Goal: Answer question/provide support

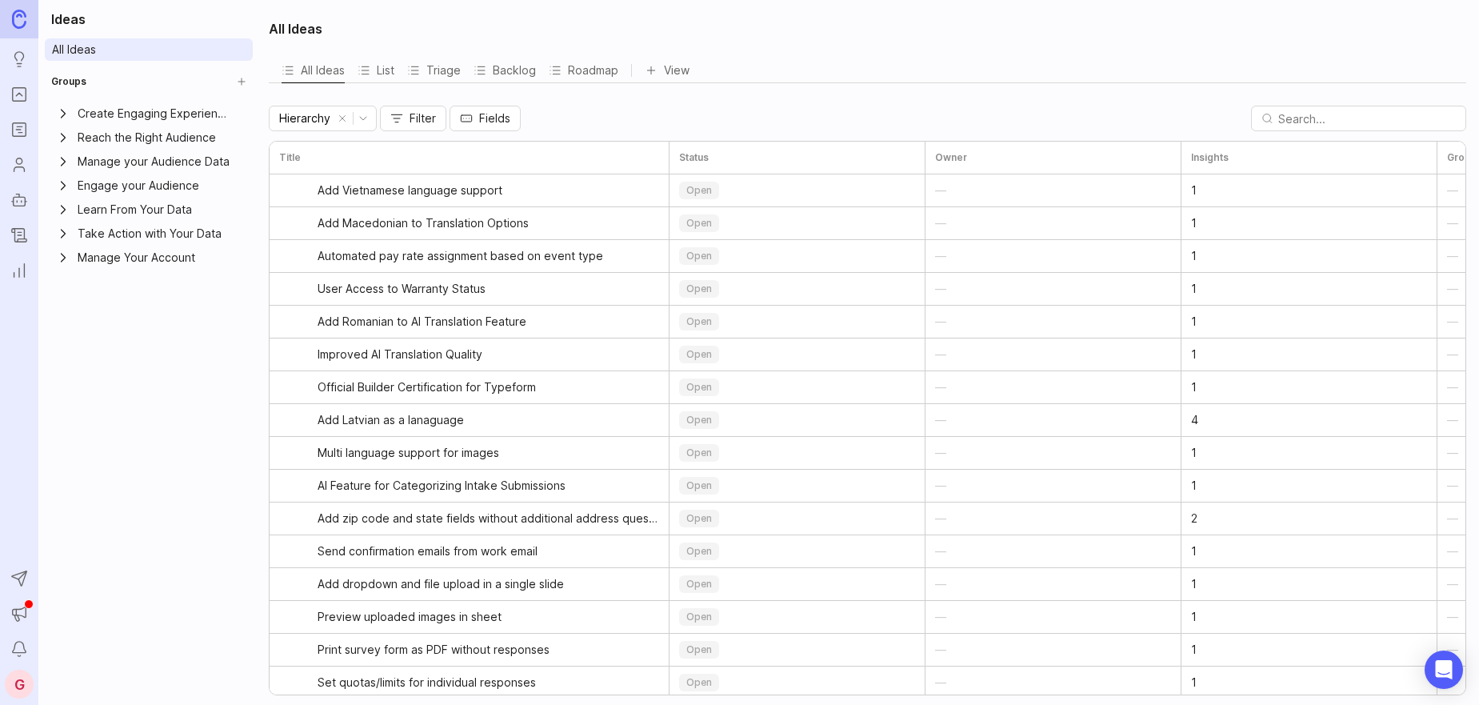
click at [14, 89] on icon "Portal" at bounding box center [19, 94] width 18 height 19
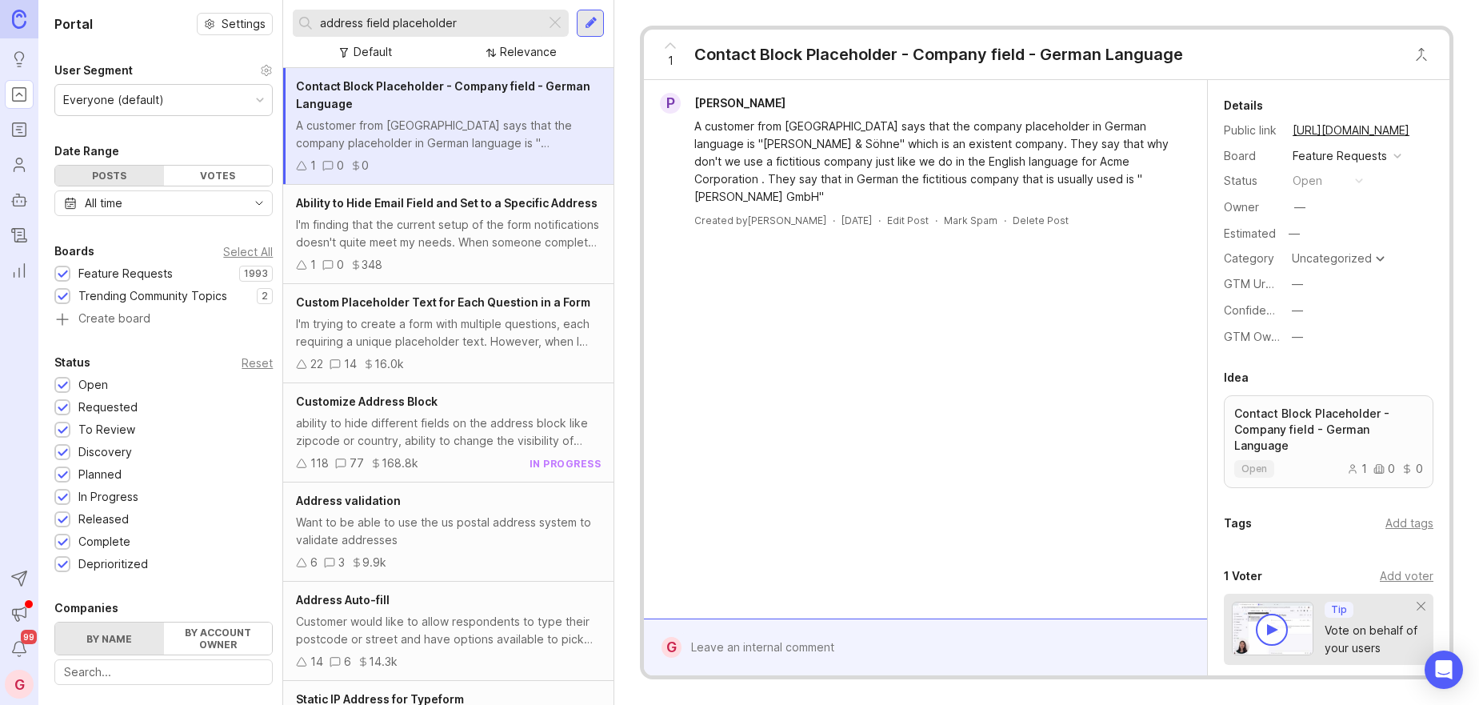
click at [556, 23] on div at bounding box center [555, 23] width 19 height 21
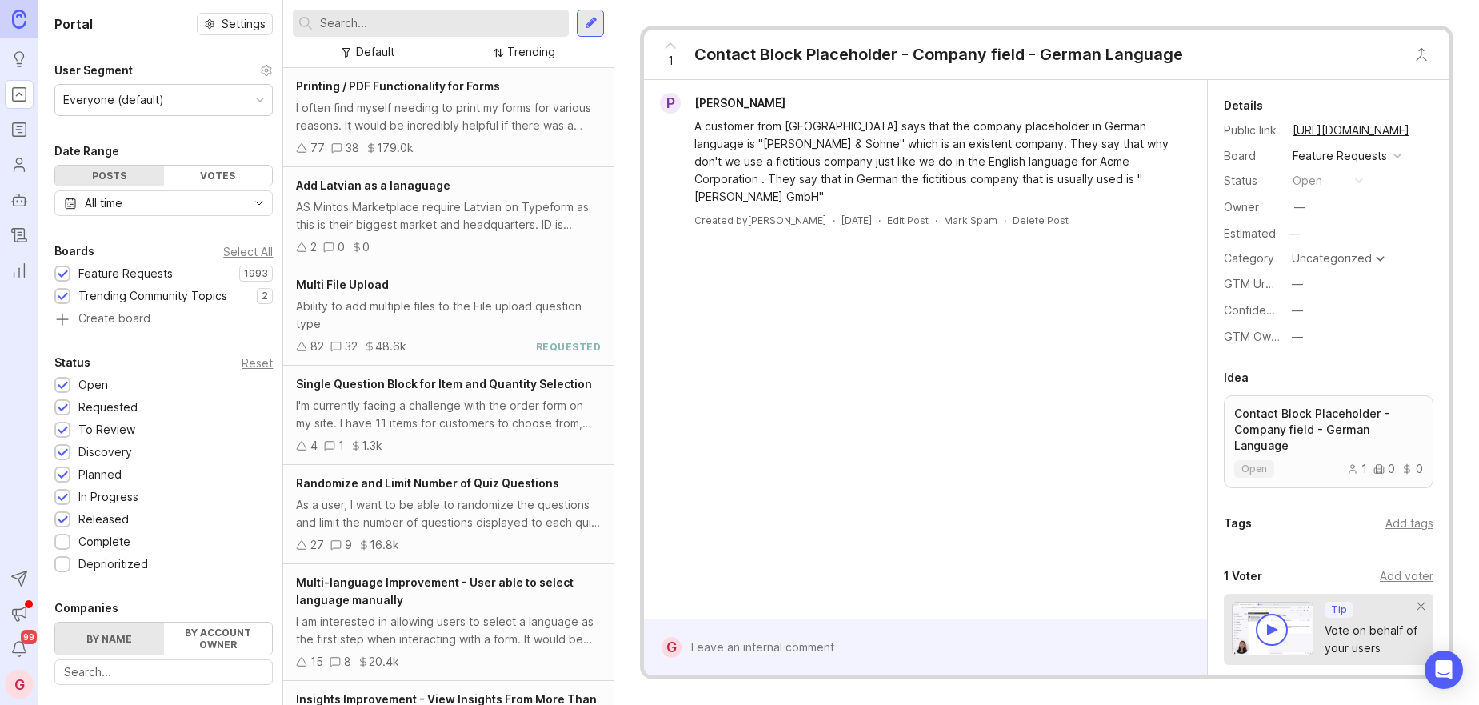
click at [478, 27] on input "text" at bounding box center [441, 23] width 242 height 18
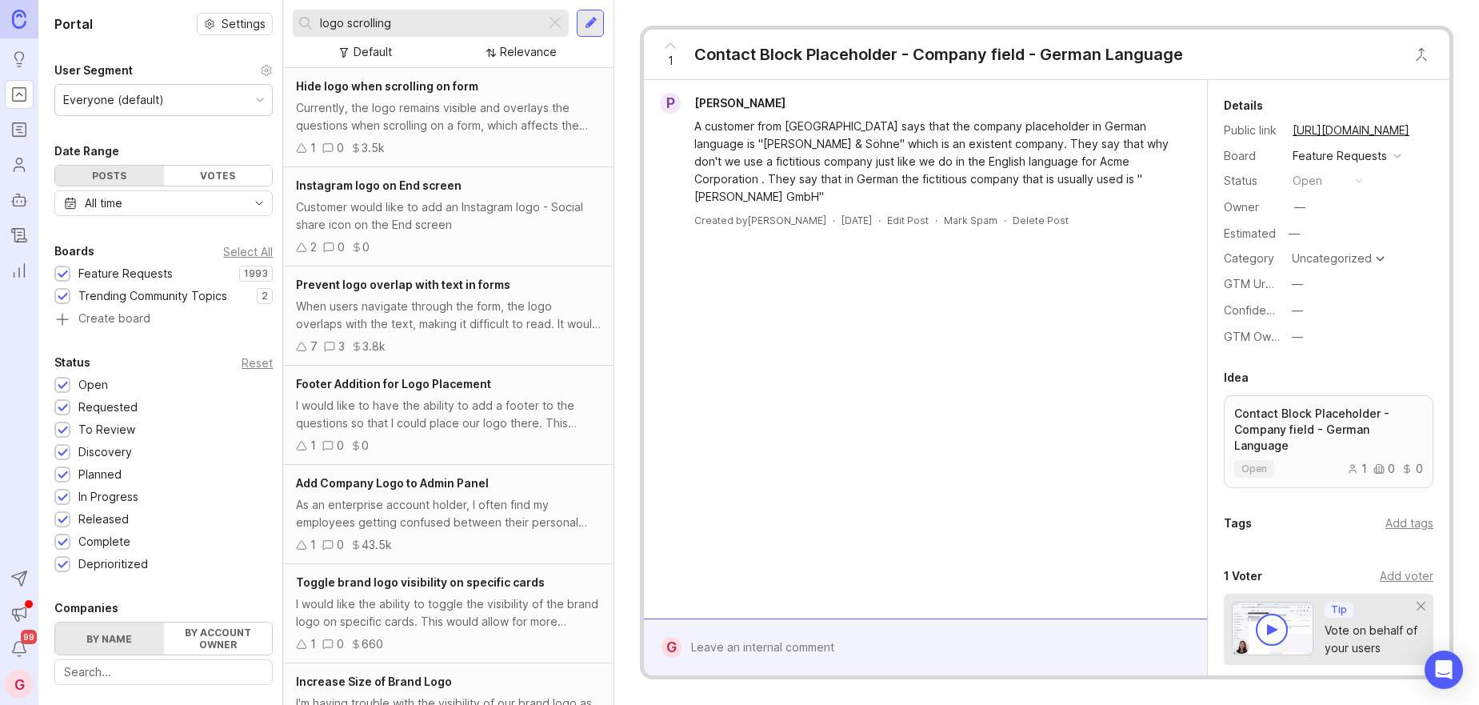
click at [382, 87] on span "Hide logo when scrolling on form" at bounding box center [387, 86] width 182 height 14
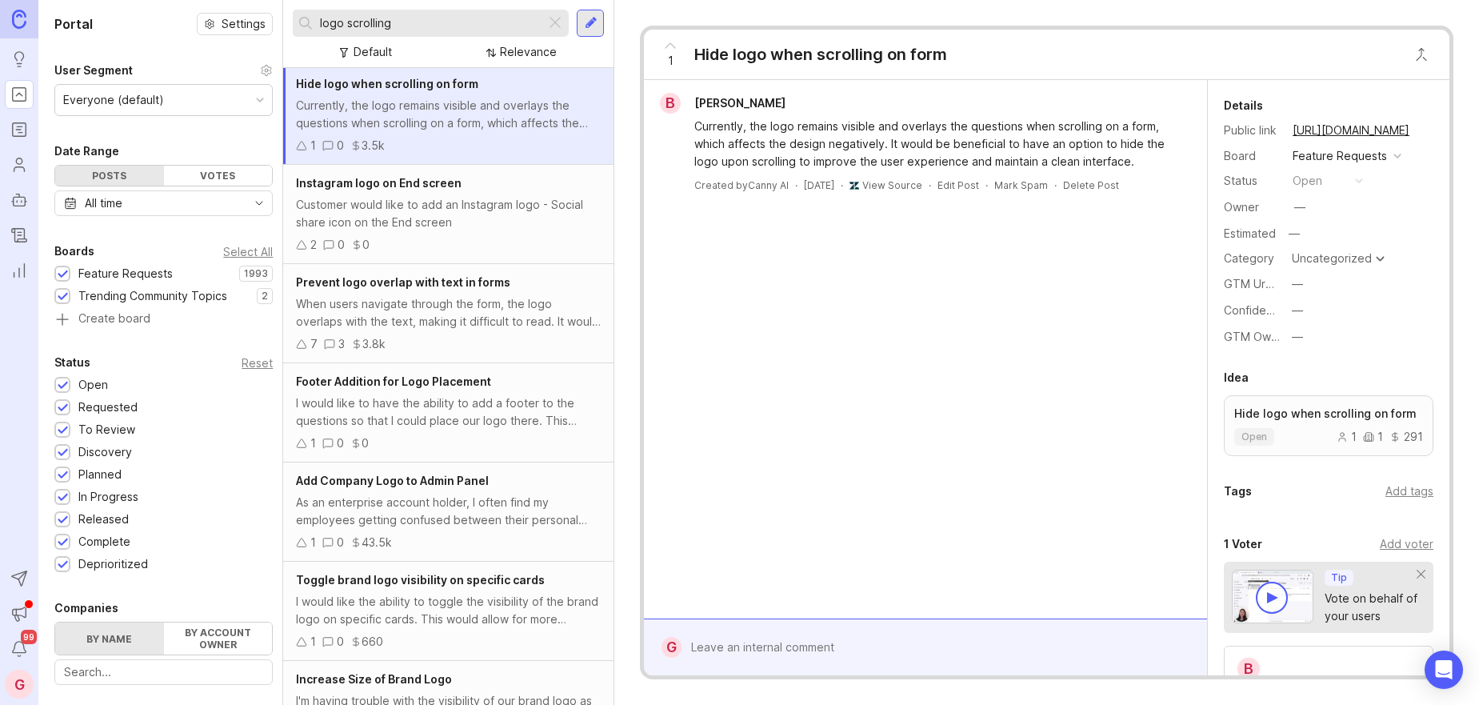
scroll to position [3, 0]
drag, startPoint x: 446, startPoint y: 26, endPoint x: 293, endPoint y: 15, distance: 153.2
click at [293, 15] on div "logo scrolling" at bounding box center [419, 23] width 253 height 27
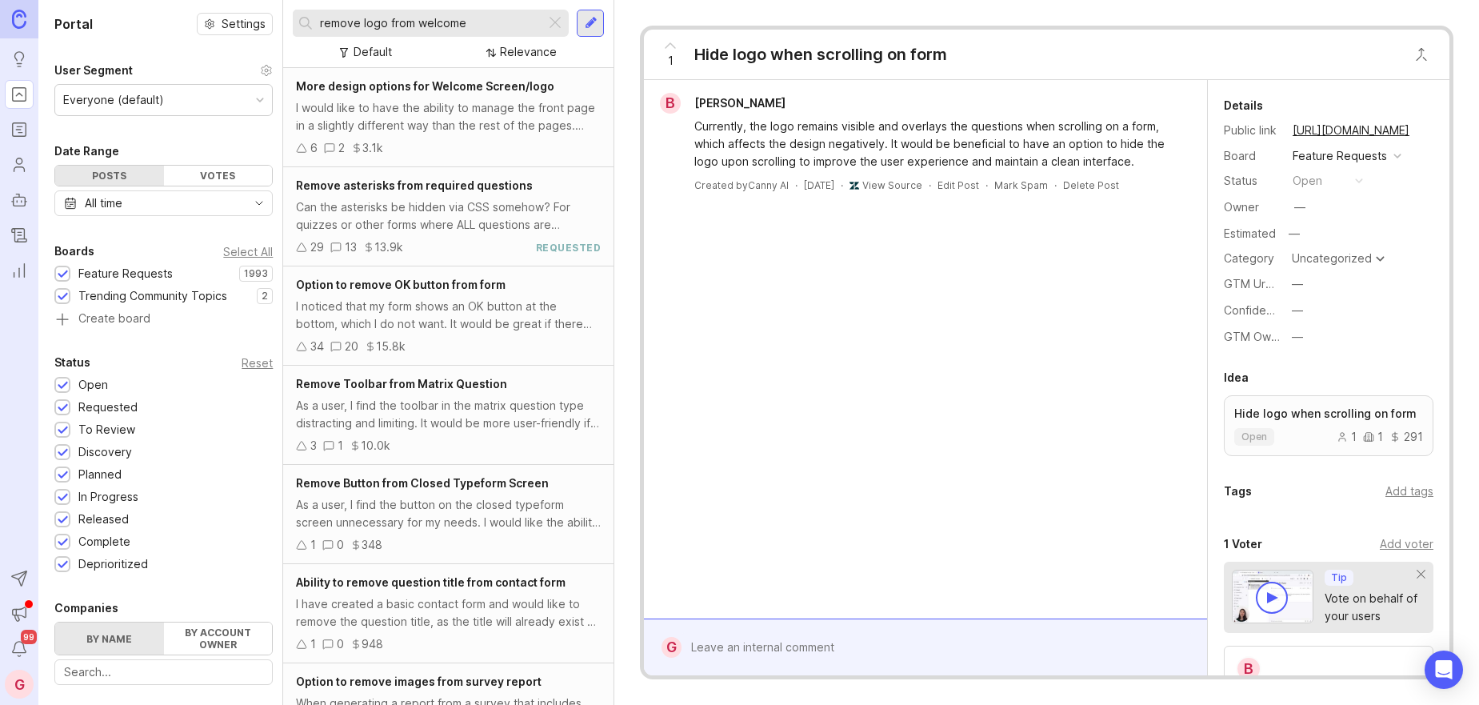
type input "remove logo from welcome"
click at [362, 90] on span "More design options for Welcome Screen/logo" at bounding box center [425, 86] width 258 height 14
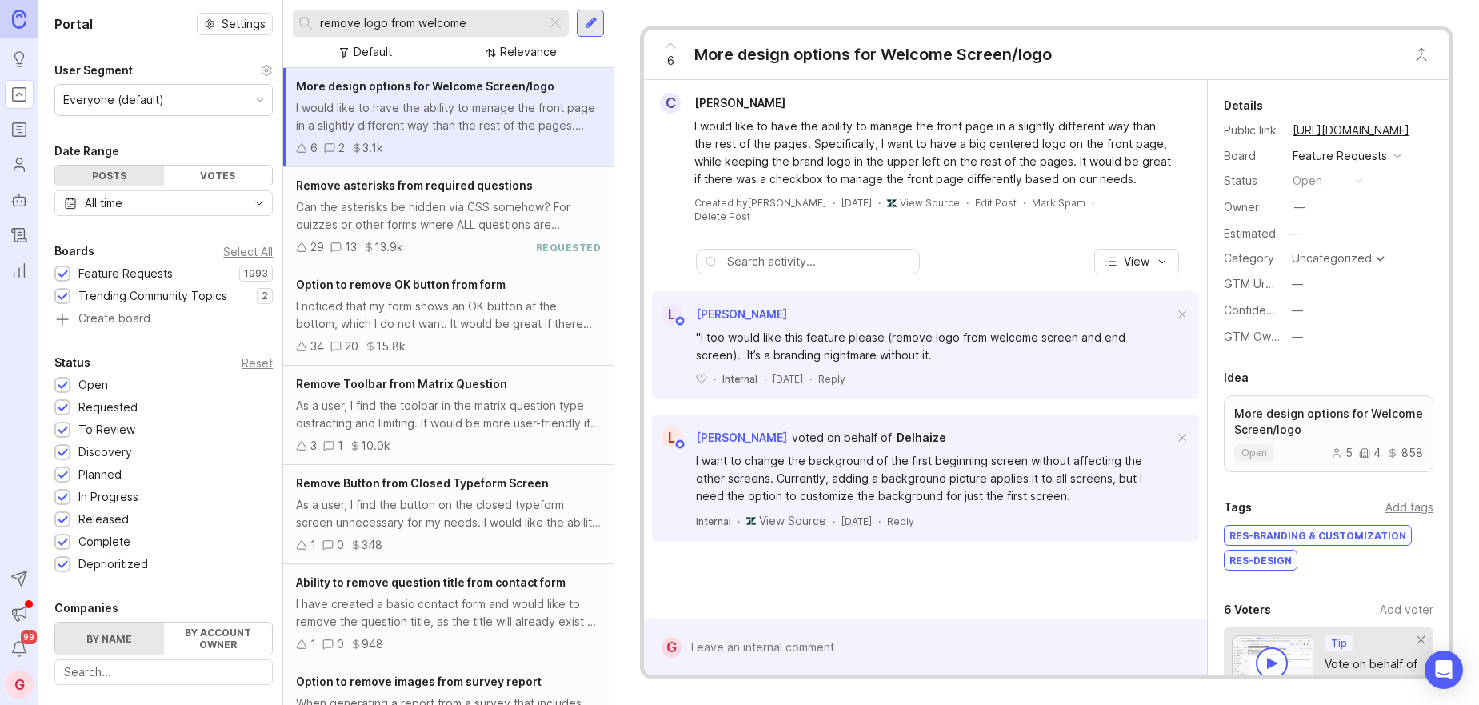
click at [747, 649] on div at bounding box center [937, 647] width 511 height 30
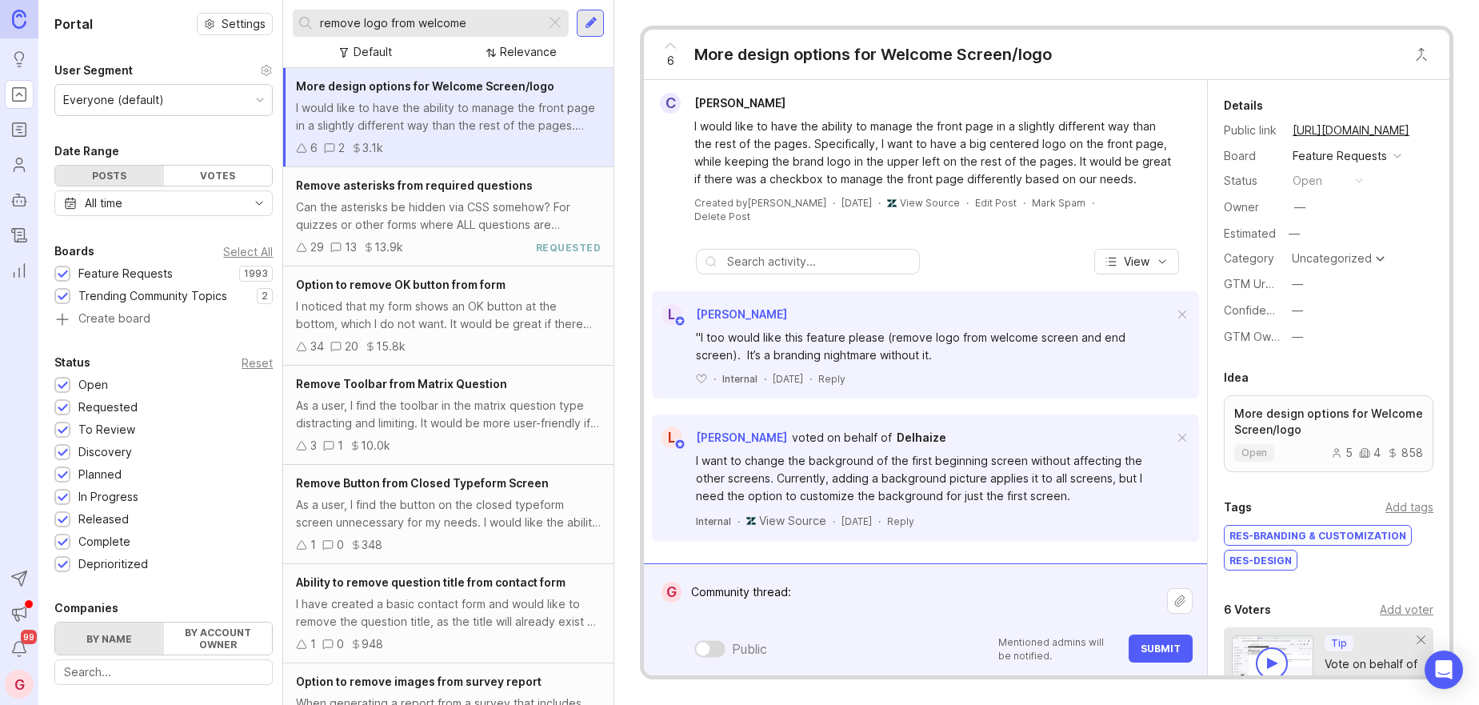
paste textarea "[URL][DOMAIN_NAME]"
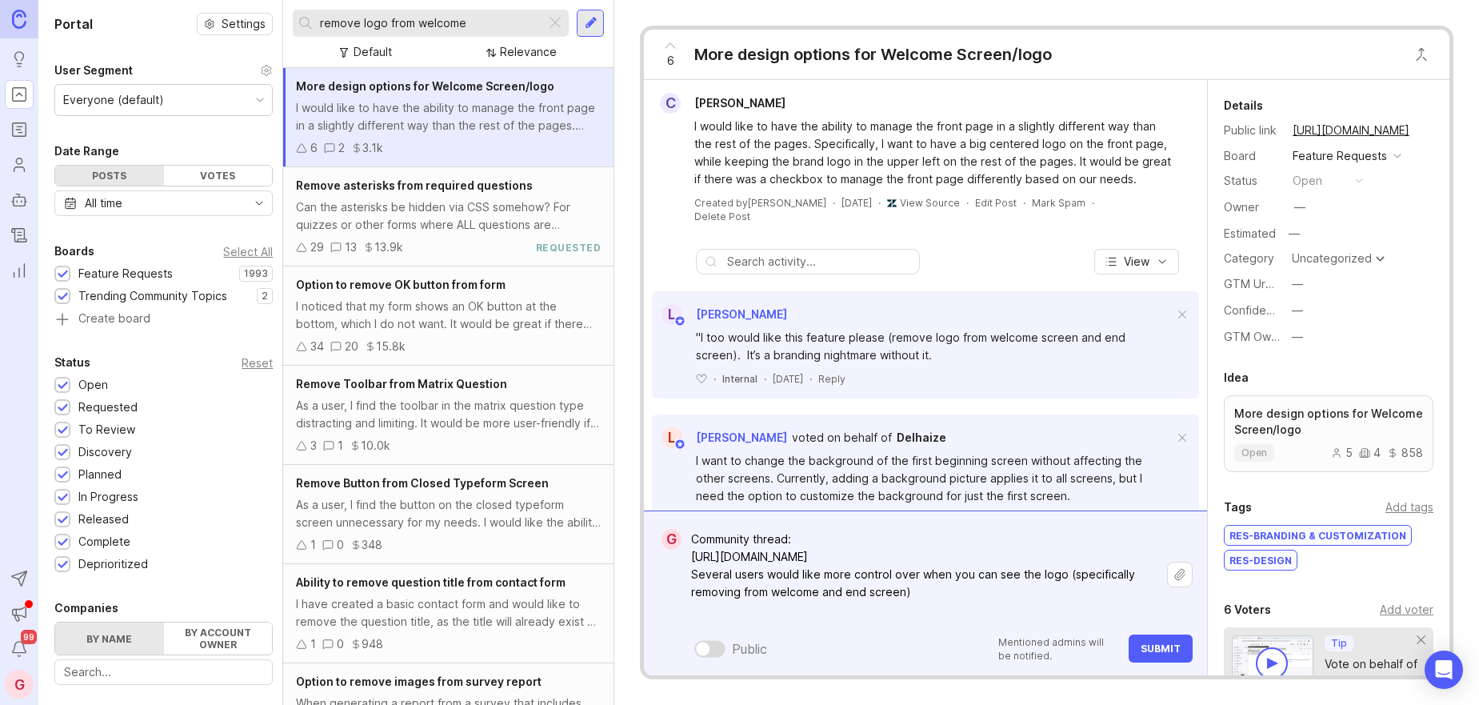
type textarea "Community thread: [URL][DOMAIN_NAME] Several users would like more control over…"
click at [1192, 655] on button "Submit" at bounding box center [1161, 649] width 64 height 28
click at [1183, 655] on button "Submit" at bounding box center [1161, 649] width 64 height 28
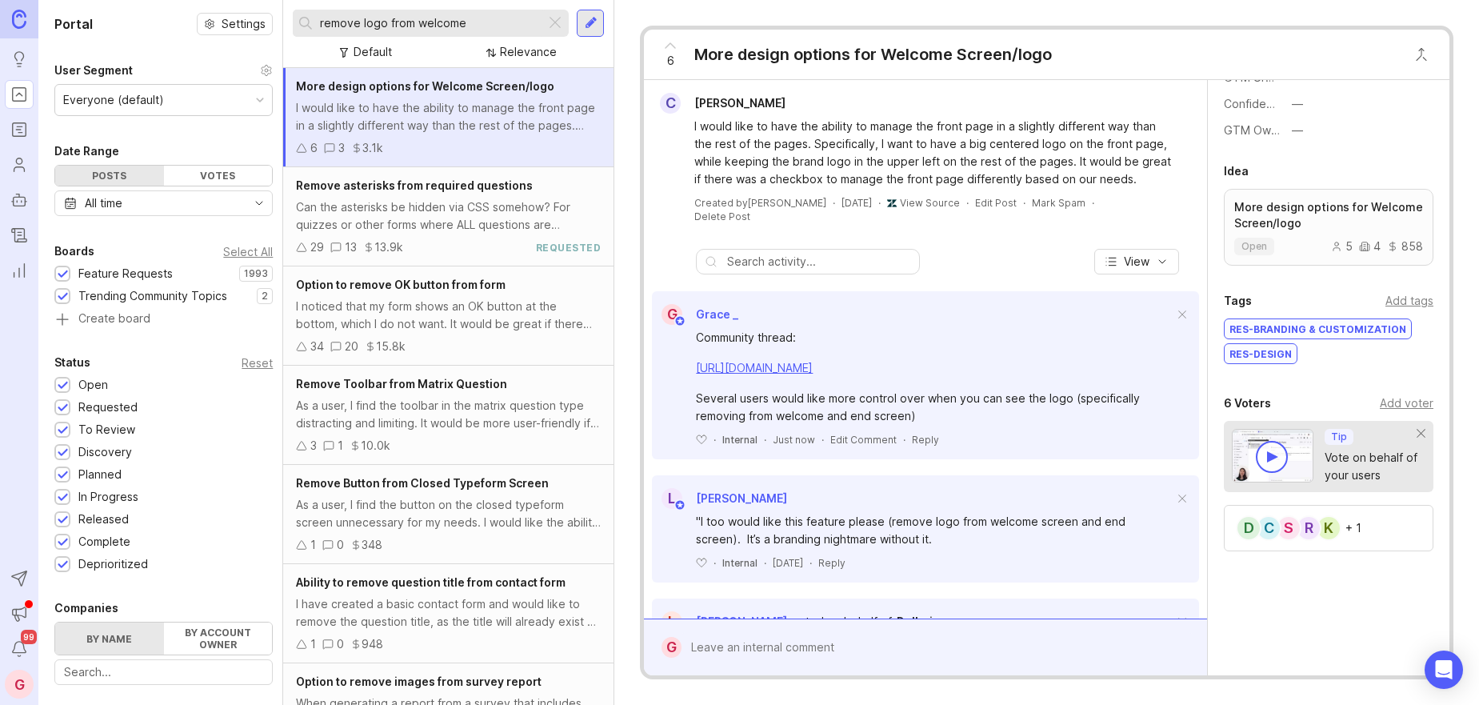
scroll to position [219, 0]
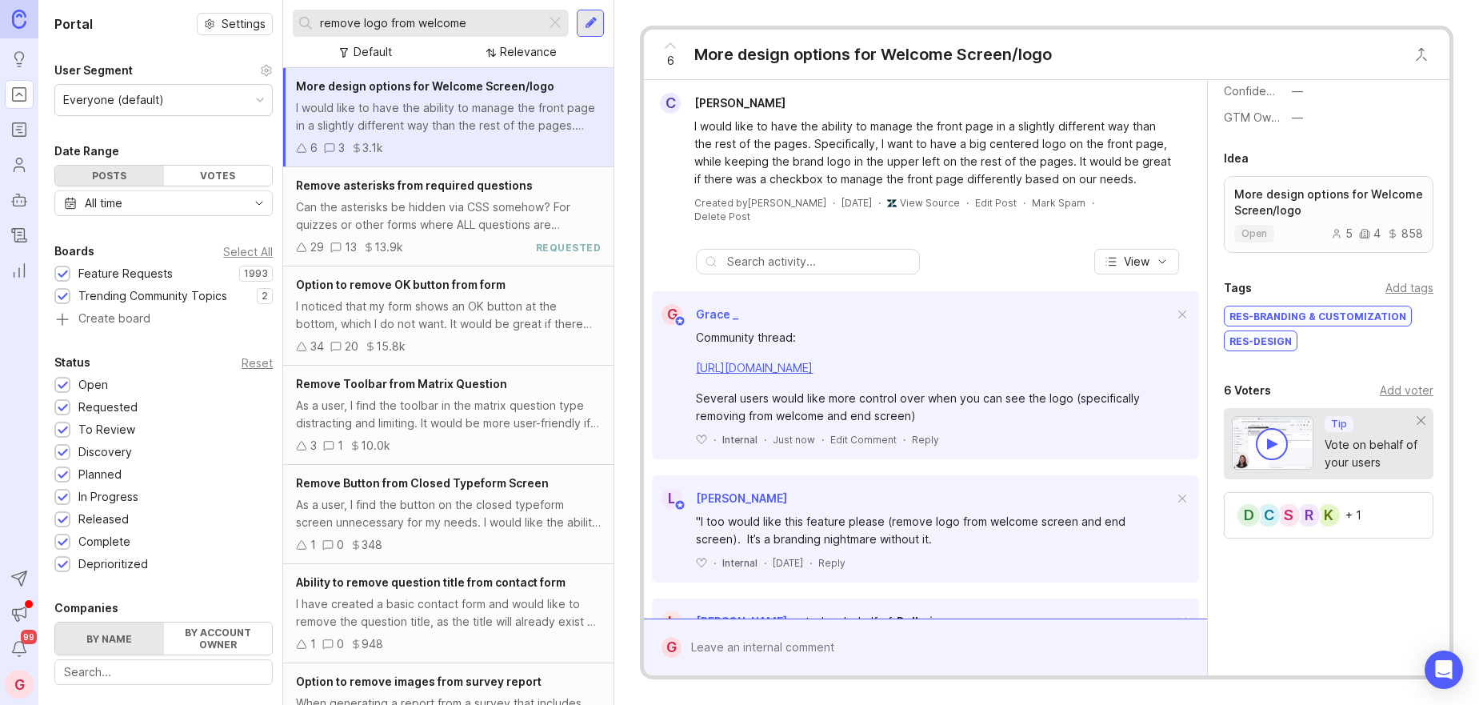
click at [1403, 396] on div "Add voter" at bounding box center [1407, 391] width 54 height 18
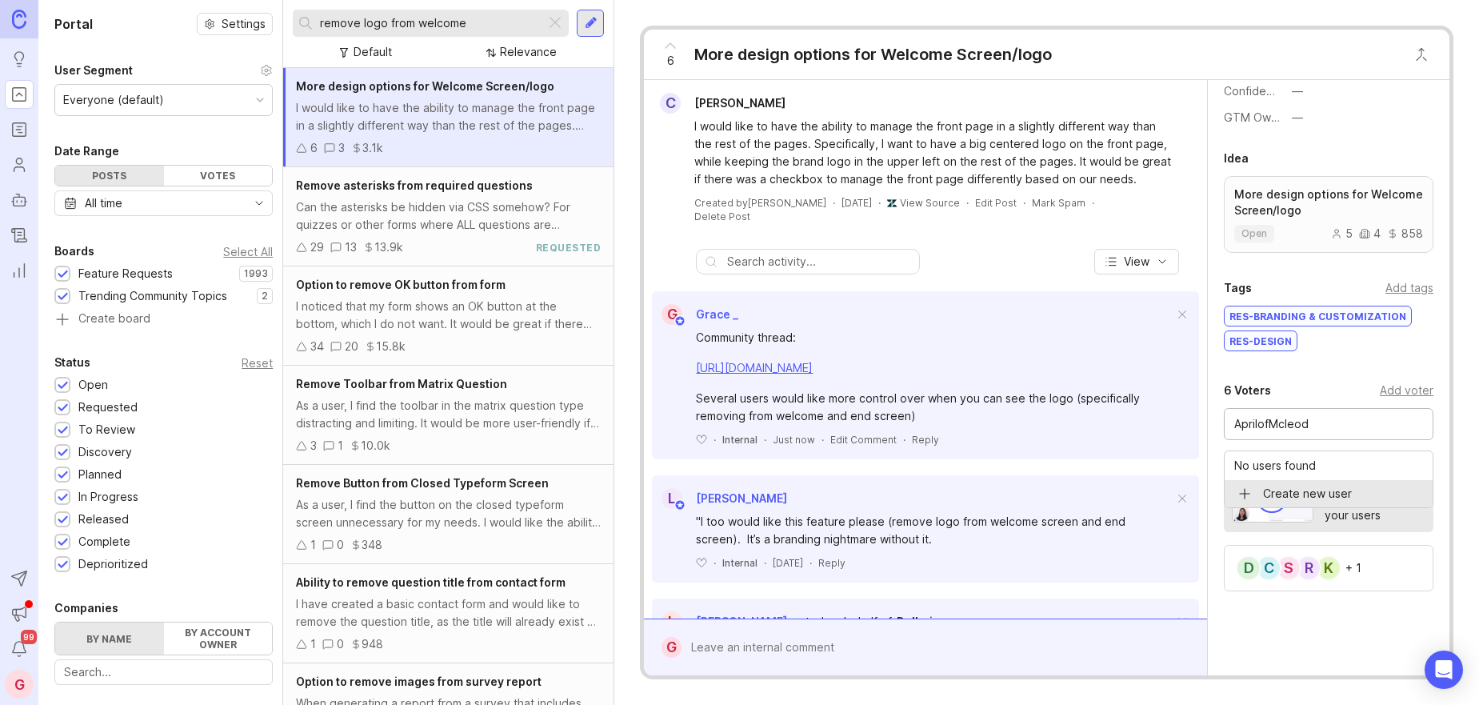
type input "AprilofMcleod"
